Goal: Find specific page/section: Find specific page/section

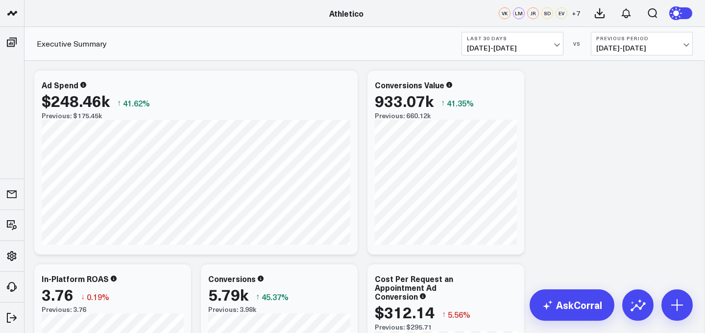
click at [539, 44] on span "[DATE] - [DATE]" at bounding box center [512, 48] width 91 height 8
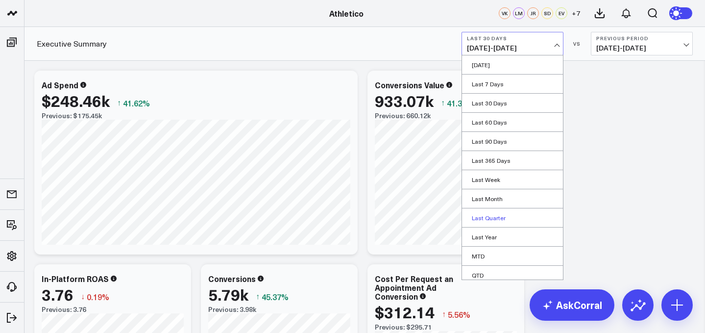
scroll to position [43, 0]
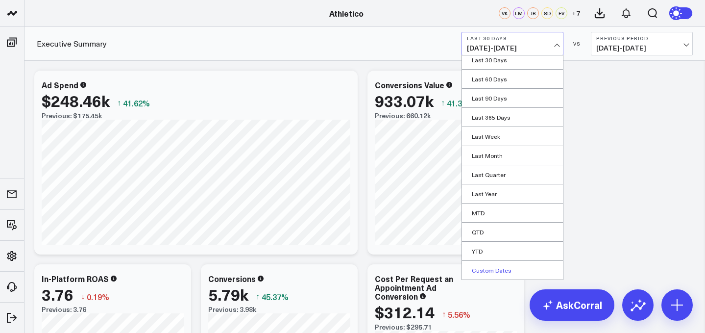
click at [493, 267] on link "Custom Dates" at bounding box center [512, 270] width 101 height 19
select select "8"
select select "2025"
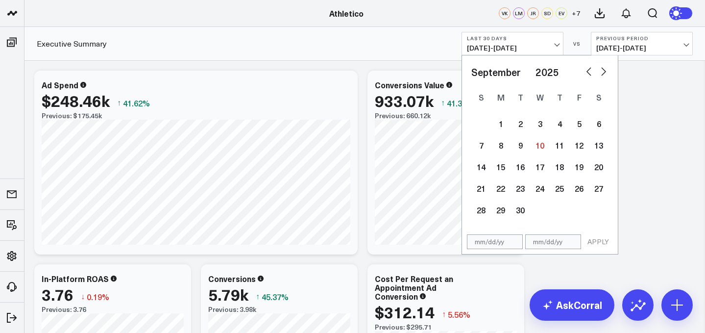
click at [517, 69] on select "January February March April May June July August September October November De…" at bounding box center [501, 72] width 59 height 15
select select "7"
select select "2025"
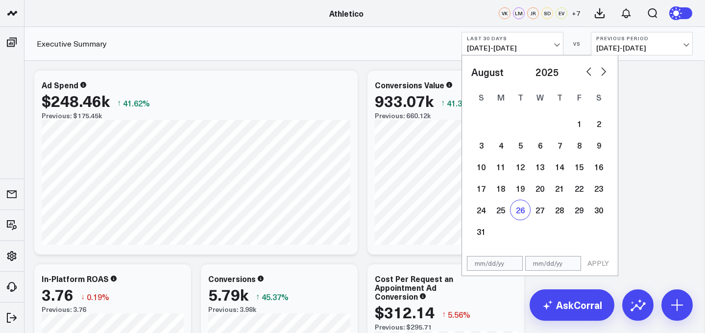
click at [513, 212] on div "26" at bounding box center [521, 210] width 20 height 20
type input "[DATE]"
select select "7"
select select "2025"
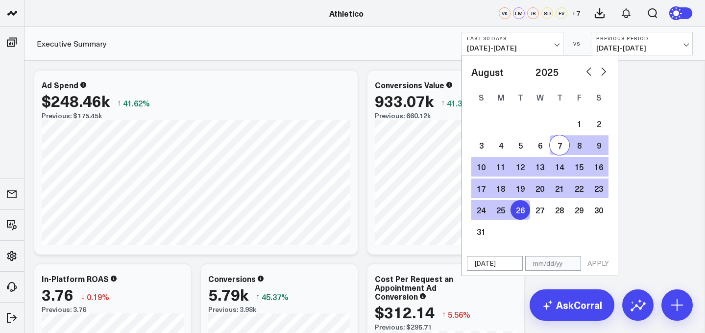
click at [526, 72] on select "January February March April May June July August September October November De…" at bounding box center [501, 72] width 59 height 15
select select "8"
select select "2025"
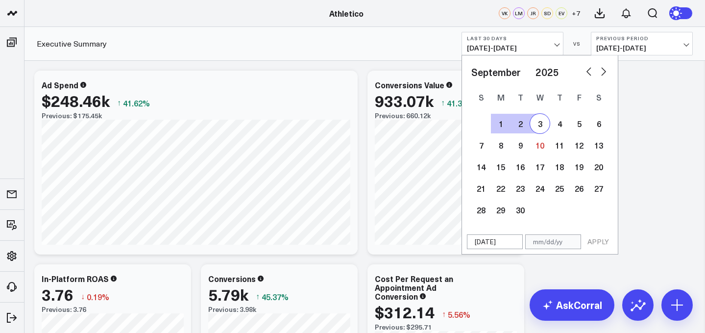
click at [549, 128] on div "1 2 3 4 5 6 7 8 9 10 11 12 13 14 15 16 17 18 19 20 21 22 23 24 25 26 27 28 29 30" at bounding box center [540, 167] width 137 height 108
click at [537, 127] on div "3" at bounding box center [540, 124] width 20 height 20
type input "[DATE]"
select select "8"
select select "2025"
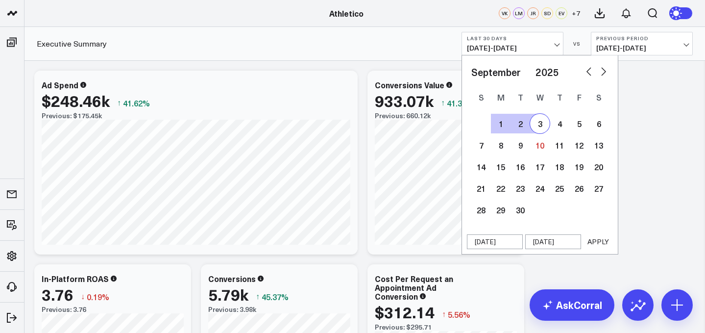
click at [592, 244] on button "APPLY" at bounding box center [598, 241] width 29 height 15
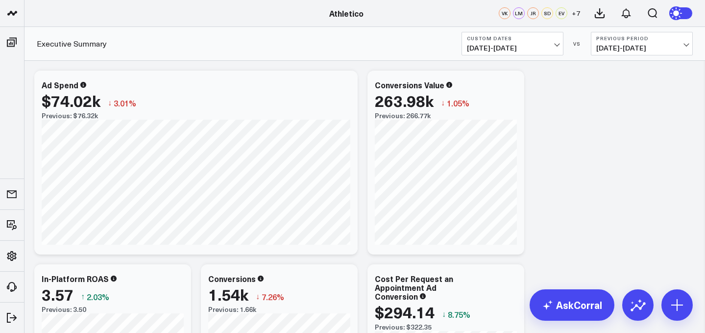
click at [611, 40] on b "Previous Period" at bounding box center [642, 38] width 91 height 6
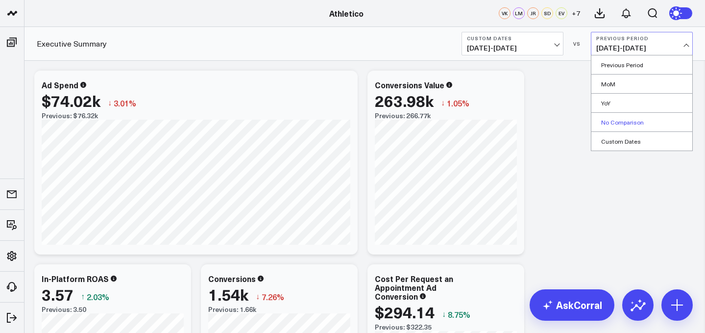
click at [612, 128] on link "No Comparison" at bounding box center [642, 122] width 101 height 19
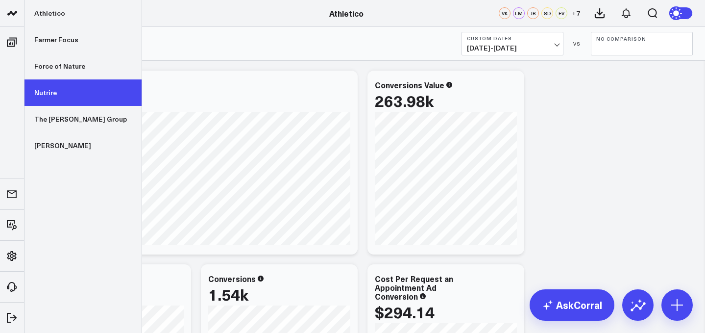
click at [65, 99] on link "Nutrire" at bounding box center [83, 92] width 117 height 26
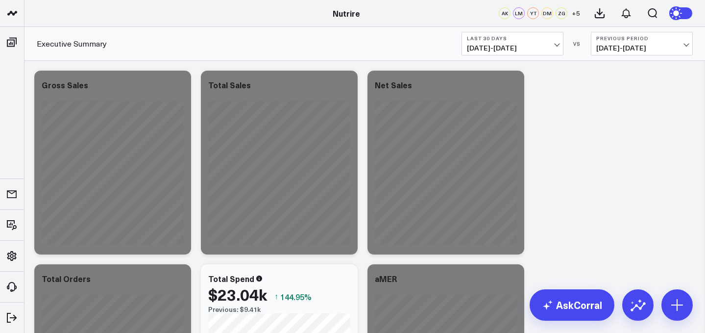
click at [504, 41] on b "Last 30 Days" at bounding box center [512, 38] width 91 height 6
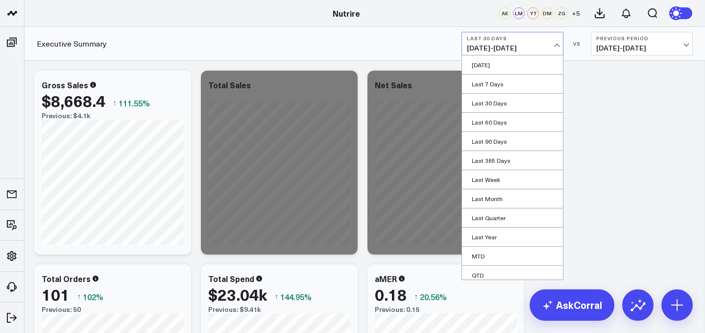
scroll to position [43, 0]
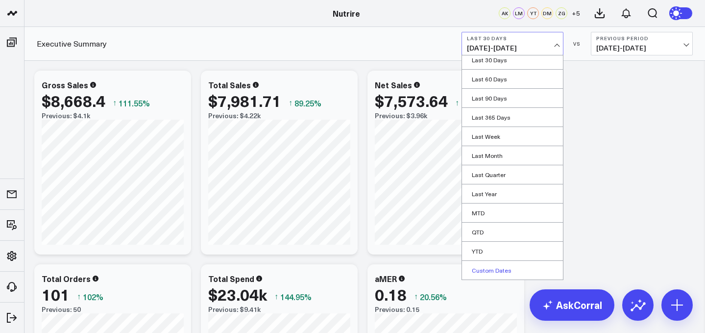
click at [482, 272] on link "Custom Dates" at bounding box center [512, 270] width 101 height 19
select select "8"
select select "2025"
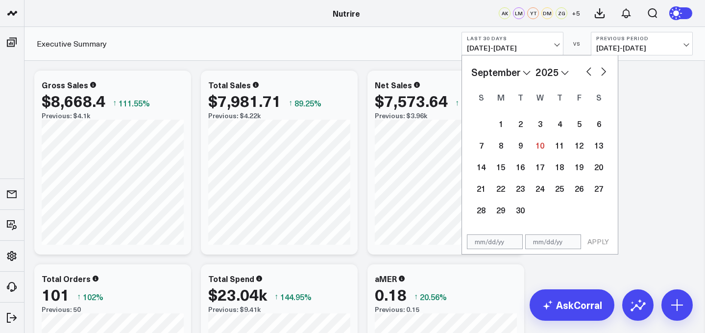
click at [524, 70] on select "January February March April May June July August September October November De…" at bounding box center [501, 72] width 59 height 15
select select "7"
select select "2025"
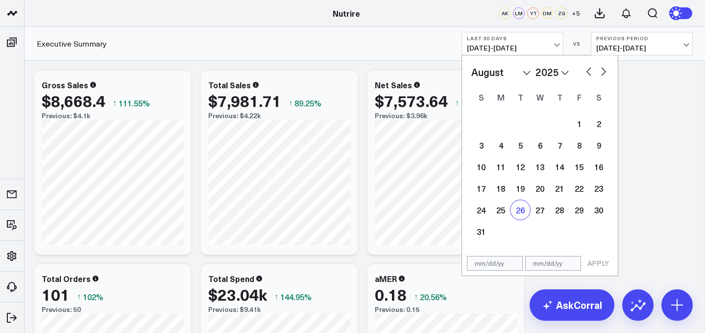
click at [522, 208] on div "26" at bounding box center [521, 210] width 20 height 20
type input "[DATE]"
select select "7"
select select "2025"
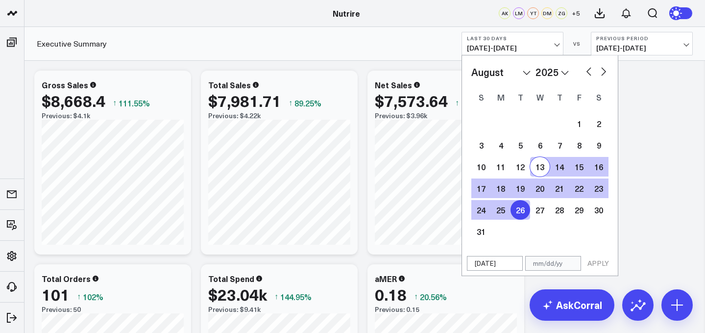
click at [517, 70] on select "January February March April May June July August September October November De…" at bounding box center [501, 72] width 59 height 15
select select "9"
select select "2025"
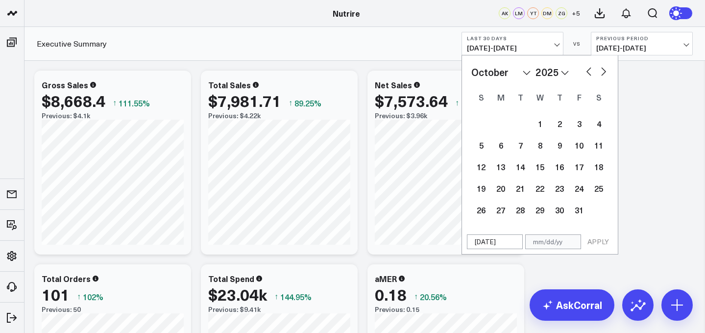
click at [506, 75] on select "January February March April May June July August September October November De…" at bounding box center [501, 72] width 59 height 15
select select "8"
select select "2025"
click at [536, 125] on div "3" at bounding box center [540, 124] width 20 height 20
type input "[DATE]"
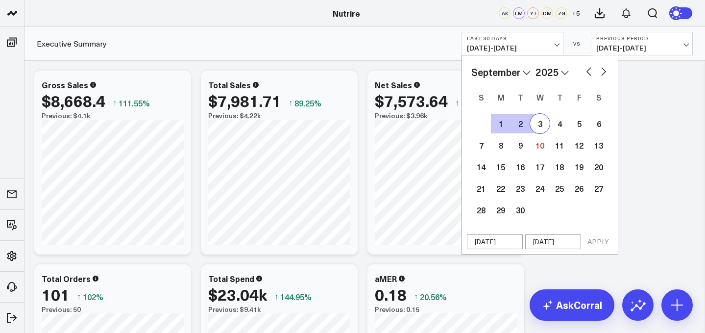
select select "8"
select select "2025"
click at [594, 238] on button "APPLY" at bounding box center [598, 241] width 29 height 15
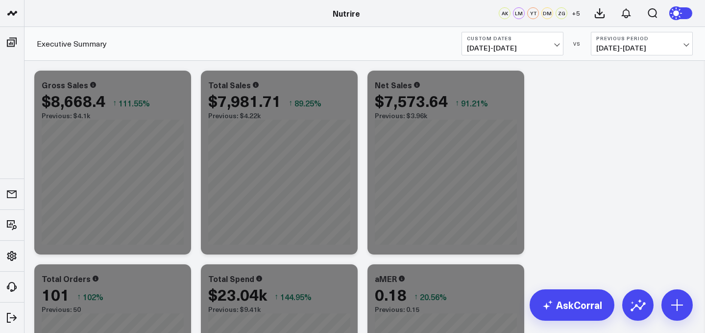
click at [655, 36] on b "Previous Period" at bounding box center [642, 38] width 91 height 6
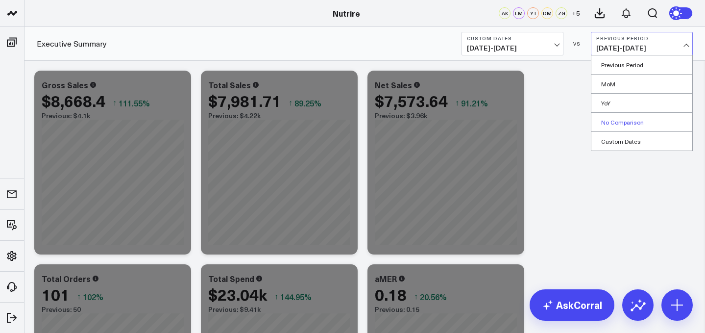
click at [638, 117] on link "No Comparison" at bounding box center [642, 122] width 101 height 19
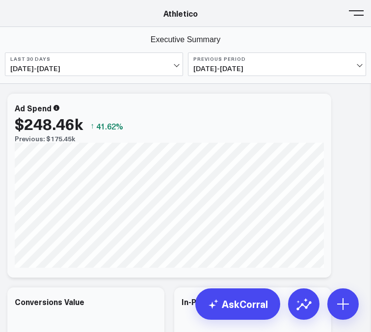
click at [121, 67] on span "[DATE] - [DATE]" at bounding box center [93, 69] width 167 height 8
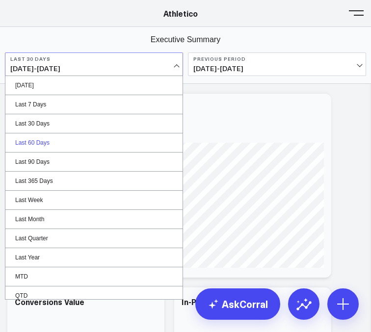
scroll to position [44, 0]
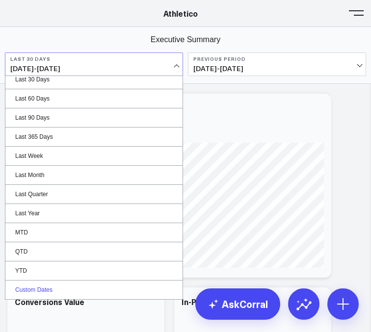
click at [93, 288] on link "Custom Dates" at bounding box center [93, 289] width 177 height 19
select select "8"
select select "2025"
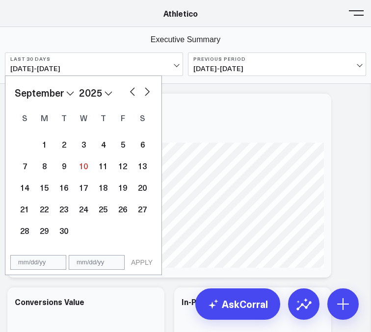
click at [68, 94] on select "January February March April May June July August September October November De…" at bounding box center [44, 92] width 59 height 15
select select "7"
select select "2025"
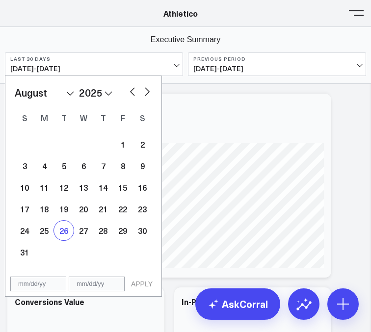
click at [67, 227] on div "26" at bounding box center [64, 231] width 20 height 20
type input "[DATE]"
select select "7"
select select "2025"
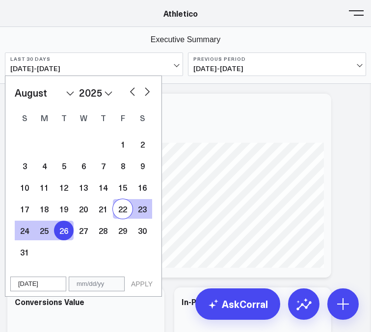
click at [144, 95] on button "button" at bounding box center [147, 91] width 10 height 12
select select "8"
select select "2025"
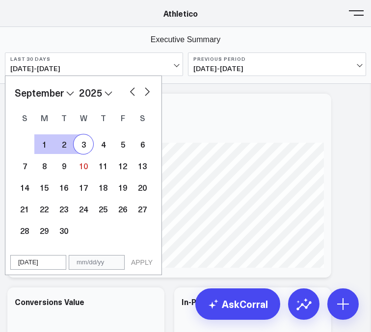
click at [79, 146] on div "3" at bounding box center [84, 144] width 20 height 20
type input "[DATE]"
select select "8"
select select "2025"
click at [143, 270] on div "08/26/25 09/03/25 APPLY" at bounding box center [83, 262] width 157 height 25
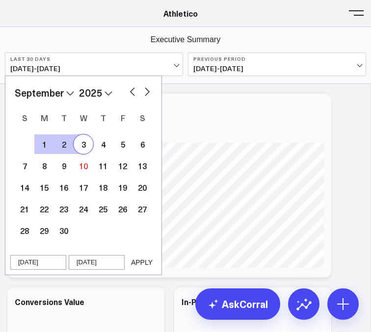
select select "8"
select select "2025"
click at [143, 265] on button "APPLY" at bounding box center [141, 262] width 29 height 15
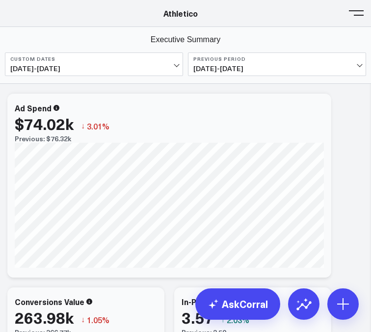
click at [262, 64] on button "Previous Period [DATE] - [DATE]" at bounding box center [277, 64] width 178 height 24
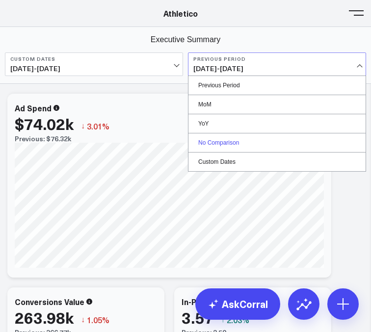
click at [238, 145] on link "No Comparison" at bounding box center [276, 142] width 177 height 19
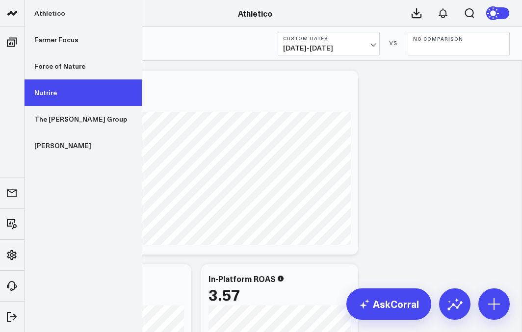
click at [60, 80] on link "Nutrire" at bounding box center [83, 92] width 117 height 26
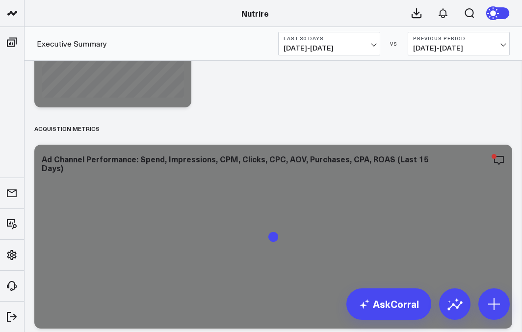
scroll to position [1695, 0]
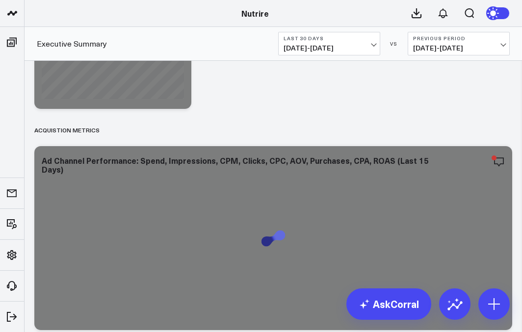
click at [343, 45] on span "[DATE] - [DATE]" at bounding box center [328, 48] width 91 height 8
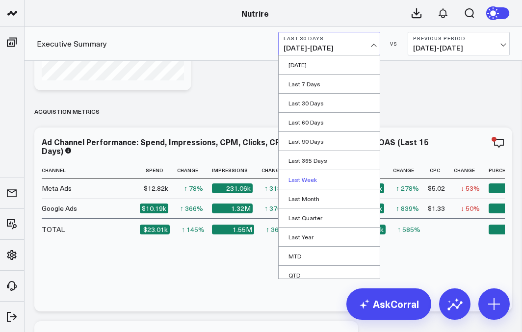
scroll to position [44, 0]
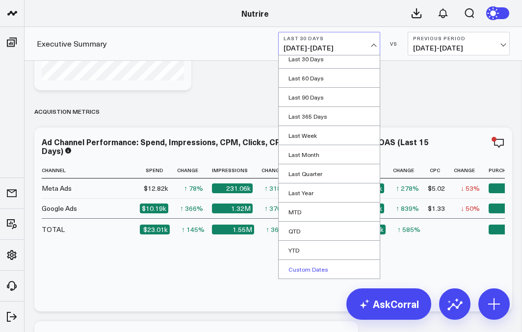
click at [321, 269] on link "Custom Dates" at bounding box center [328, 269] width 101 height 19
select select "8"
select select "2025"
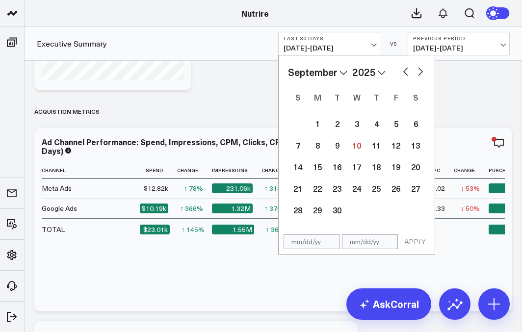
click at [399, 74] on div "January February March April May June July August September October November [D…" at bounding box center [356, 72] width 137 height 15
click at [406, 69] on button "button" at bounding box center [406, 71] width 10 height 12
select select "7"
select select "2025"
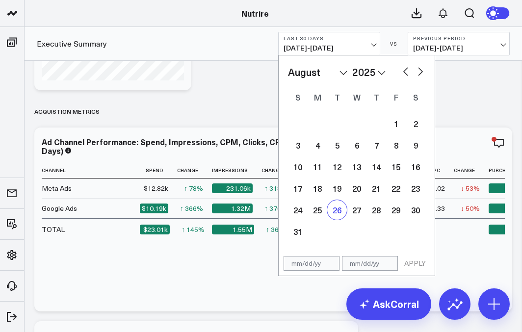
click at [338, 215] on div "26" at bounding box center [337, 210] width 20 height 20
type input "[DATE]"
select select "7"
select select "2025"
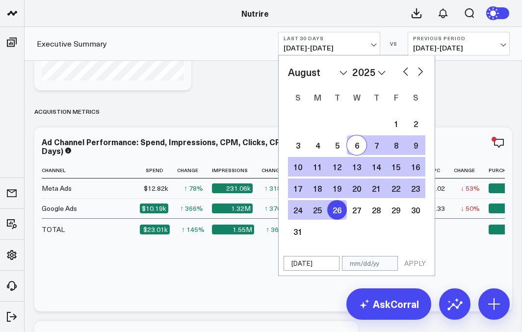
click at [428, 75] on div "January February March April May June July August September October November [D…" at bounding box center [356, 153] width 156 height 196
click at [424, 74] on button "button" at bounding box center [420, 71] width 10 height 12
select select "8"
select select "2025"
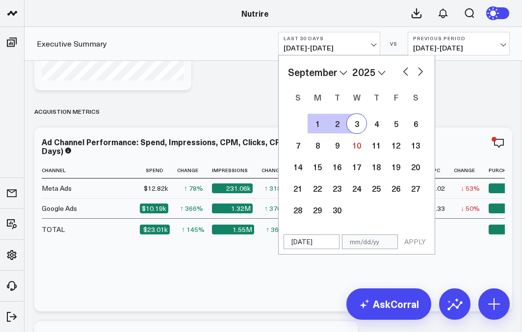
click at [358, 118] on div "3" at bounding box center [357, 124] width 20 height 20
type input "[DATE]"
select select "8"
select select "2025"
click at [420, 234] on button "APPLY" at bounding box center [414, 241] width 29 height 15
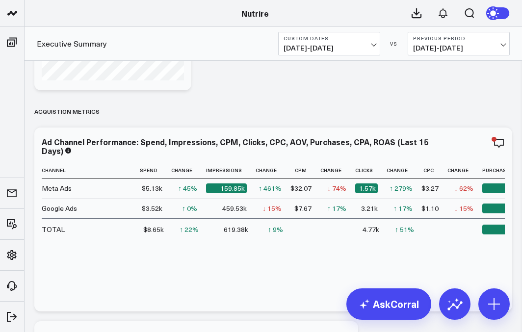
click at [445, 42] on button "Previous Period [DATE] - [DATE]" at bounding box center [458, 44] width 102 height 24
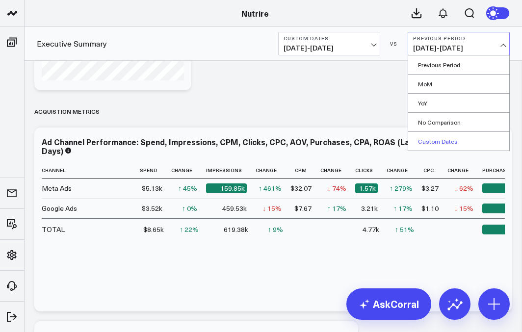
click at [434, 143] on link "Custom Dates" at bounding box center [458, 141] width 101 height 19
select select "8"
select select "2025"
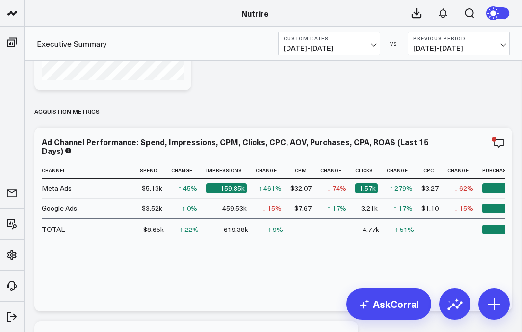
click at [455, 30] on div "Executive Summary Custom Dates [DATE] - [DATE] VS Previous Period [DATE] - [DAT…" at bounding box center [273, 44] width 497 height 34
click at [458, 41] on b "Previous Period" at bounding box center [458, 38] width 91 height 6
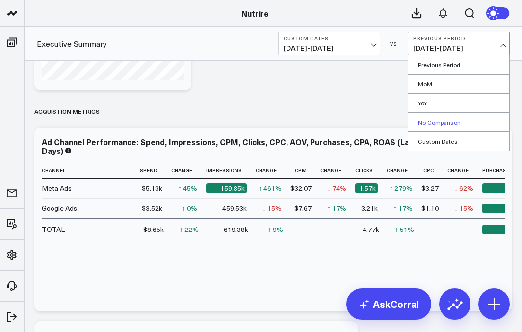
click at [452, 120] on link "No Comparison" at bounding box center [458, 122] width 101 height 19
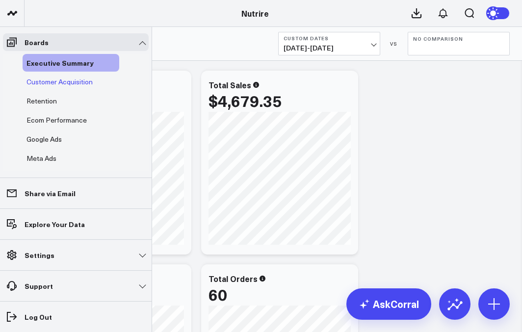
click at [55, 80] on span "Customer Acquisition" at bounding box center [59, 81] width 66 height 9
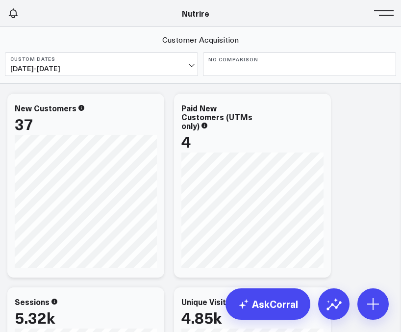
click at [389, 16] on button at bounding box center [386, 12] width 15 height 15
